Goal: Go to known website: Access a specific website the user already knows

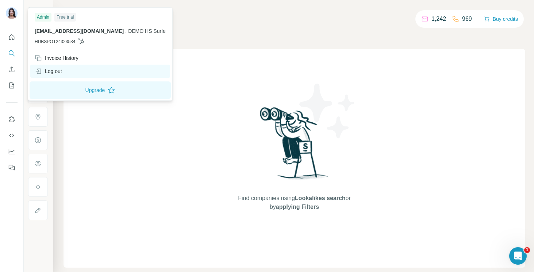
click at [59, 70] on div "Log out" at bounding box center [48, 71] width 27 height 7
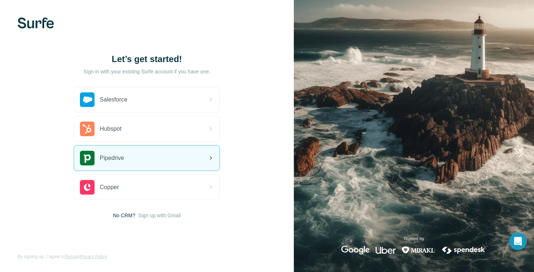
click at [118, 156] on span "Pipedrive" at bounding box center [112, 158] width 24 height 9
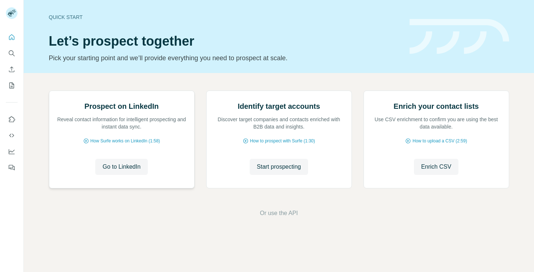
scroll to position [43, 0]
